Goal: Task Accomplishment & Management: Manage account settings

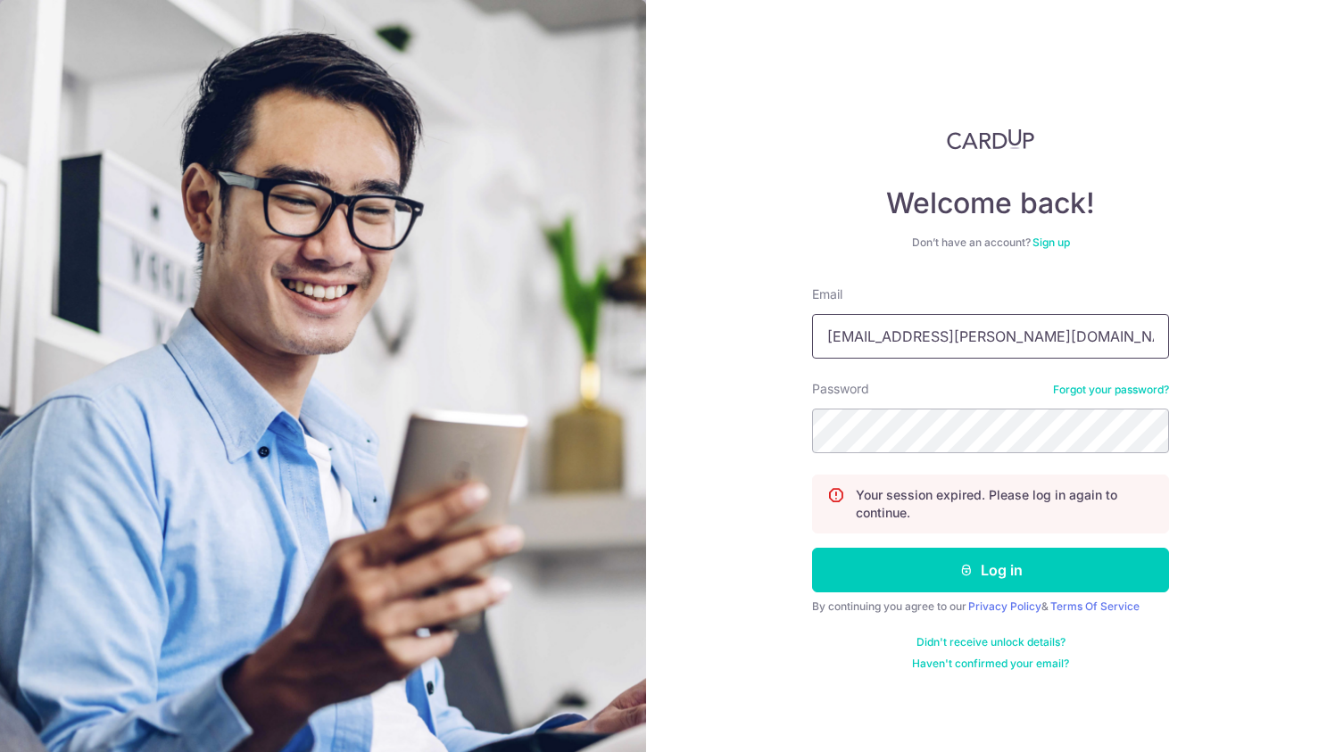
click at [1007, 335] on input "[EMAIL_ADDRESS][PERSON_NAME][DOMAIN_NAME]" at bounding box center [990, 336] width 357 height 45
type input "[PERSON_NAME][EMAIL_ADDRESS][PERSON_NAME][DOMAIN_NAME]"
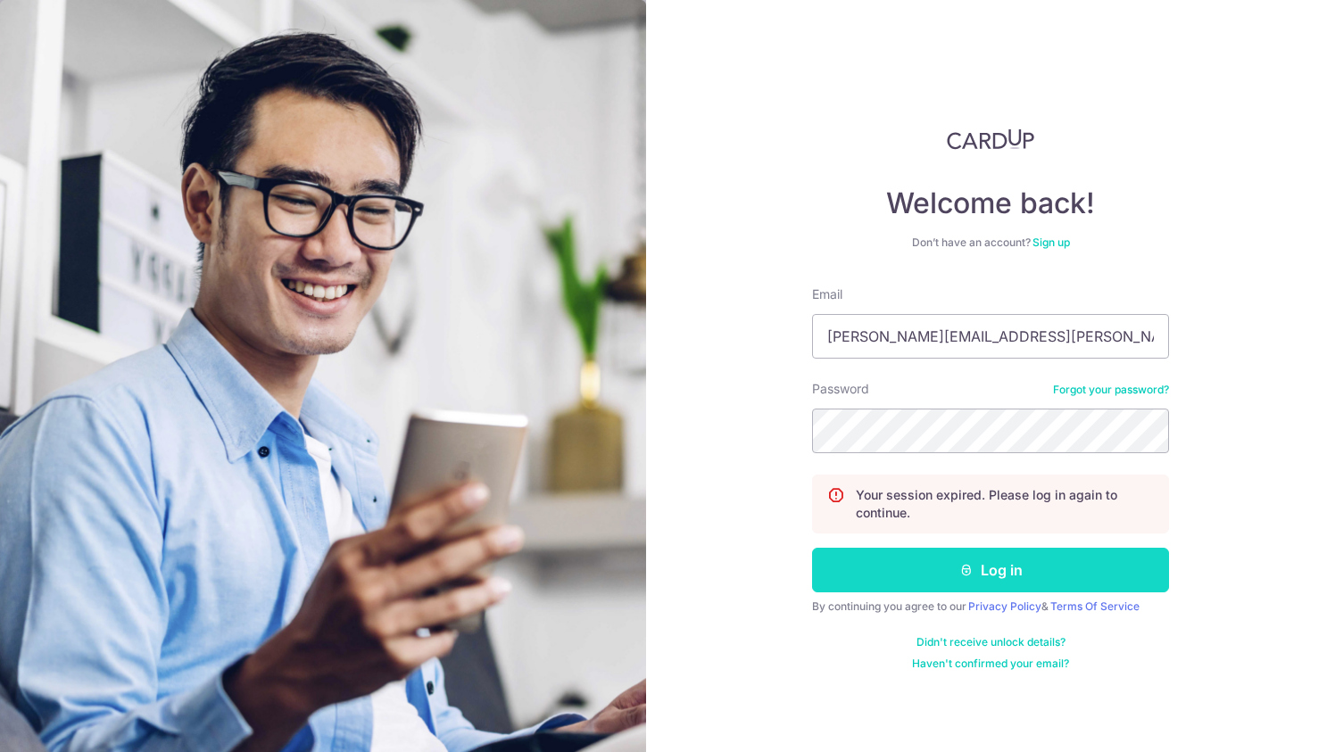
click at [984, 574] on button "Log in" at bounding box center [990, 570] width 357 height 45
